Goal: Entertainment & Leisure: Browse casually

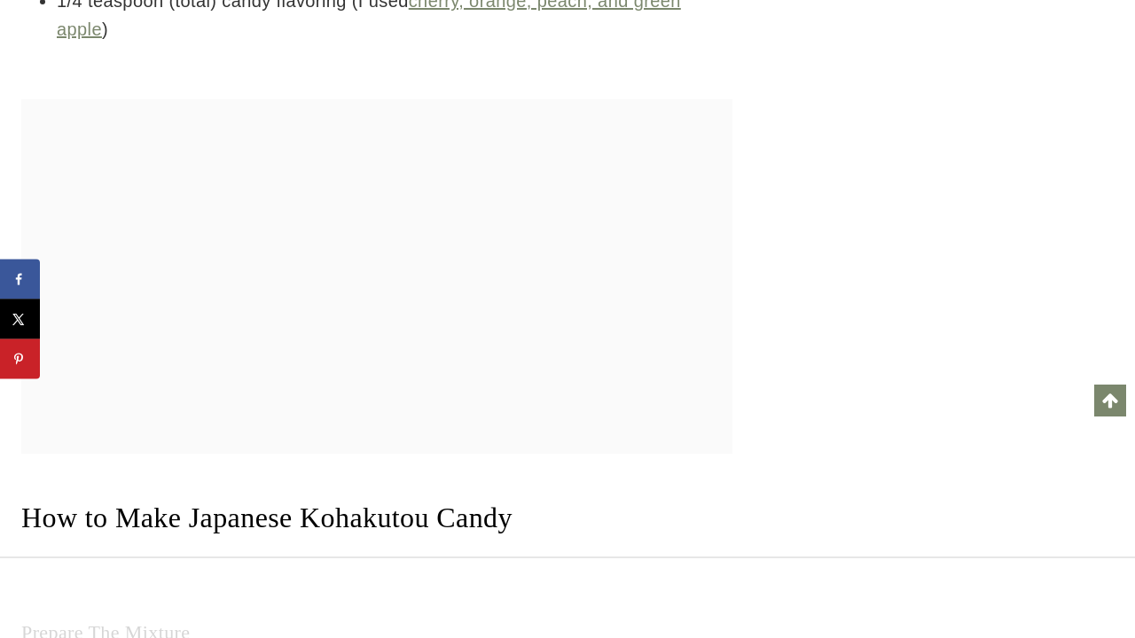
scroll to position [3968, 0]
